Goal: Answer question/provide support

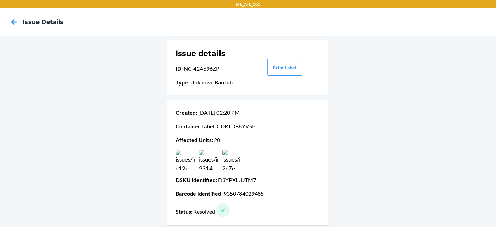
scroll to position [58, 0]
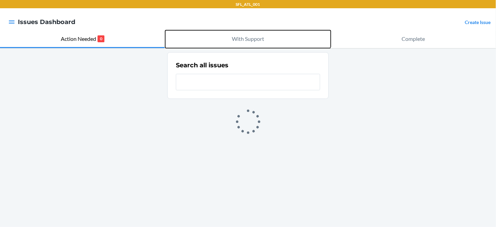
click at [235, 46] on button "With Support" at bounding box center [247, 39] width 165 height 18
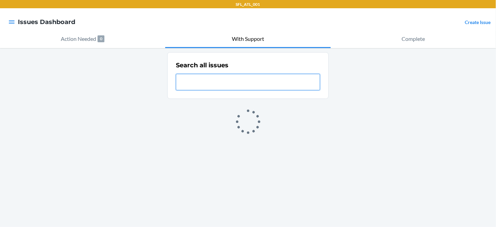
click at [243, 90] on input "text" at bounding box center [248, 82] width 144 height 16
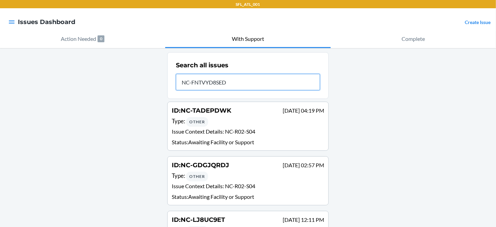
type input "NC-FNTVYD8SED"
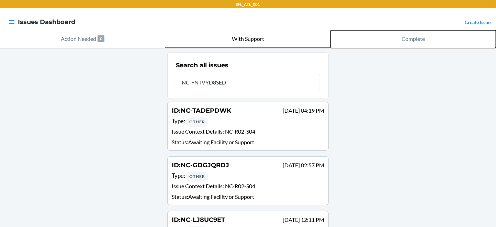
click at [407, 42] on p "Complete" at bounding box center [412, 39] width 23 height 8
click at [418, 41] on p "Complete" at bounding box center [412, 39] width 23 height 8
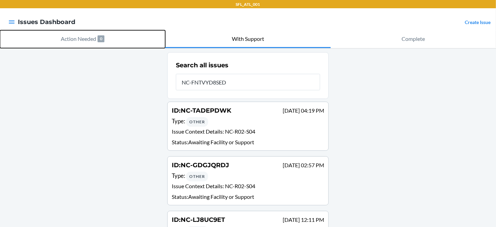
click at [96, 40] on p "Action Needed" at bounding box center [78, 39] width 35 height 8
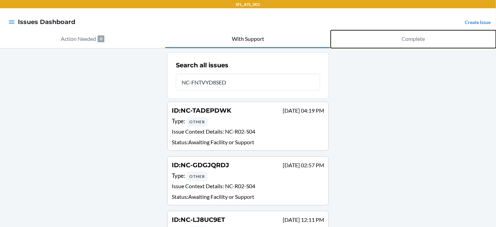
click at [422, 43] on p "Complete" at bounding box center [412, 39] width 23 height 8
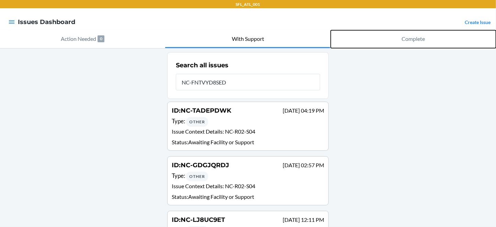
click at [422, 43] on p "Complete" at bounding box center [412, 39] width 23 height 8
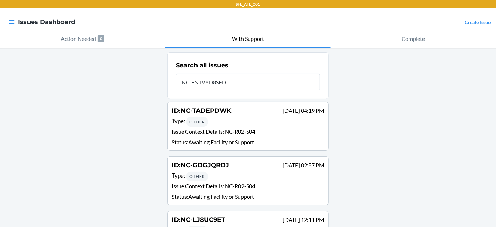
click at [256, 99] on section "Search all issues NC-FNTVYD8SED" at bounding box center [247, 75] width 161 height 47
